Goal: Navigation & Orientation: Find specific page/section

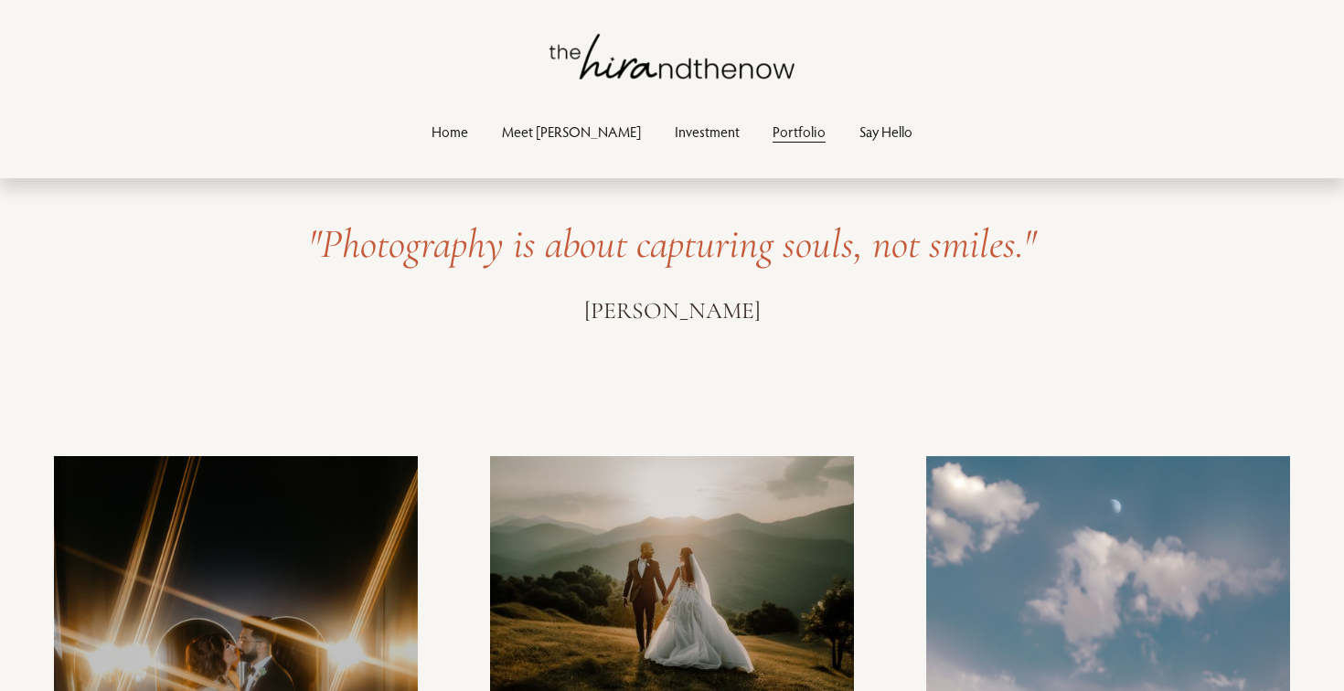
click at [468, 125] on link "Home" at bounding box center [450, 132] width 37 height 25
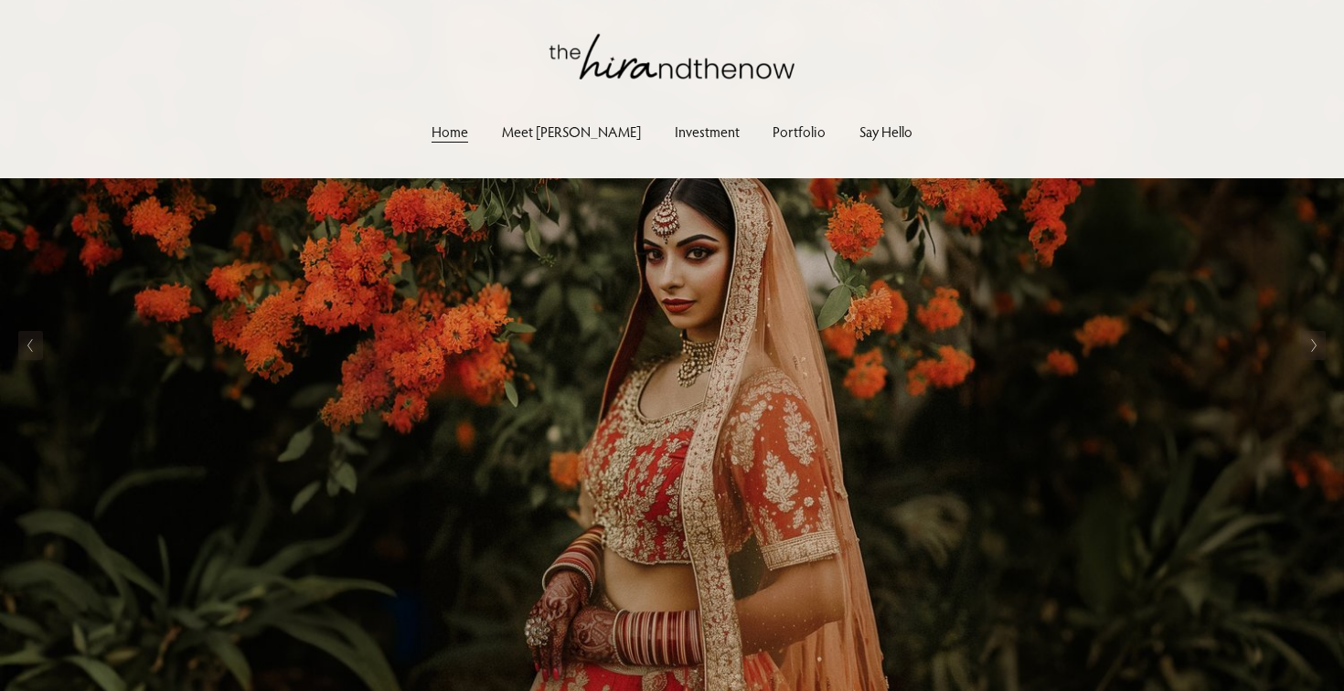
click at [773, 135] on link "Portfolio" at bounding box center [799, 132] width 53 height 25
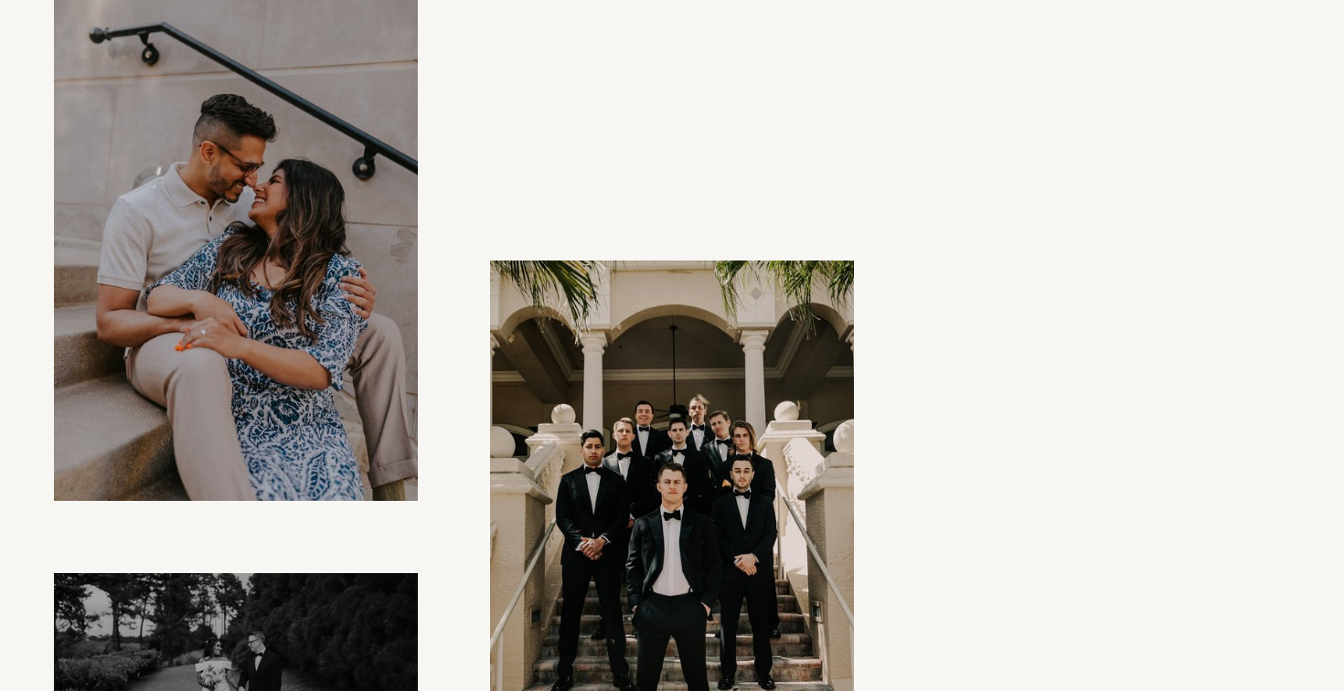
scroll to position [4716, 0]
